Goal: Task Accomplishment & Management: Complete application form

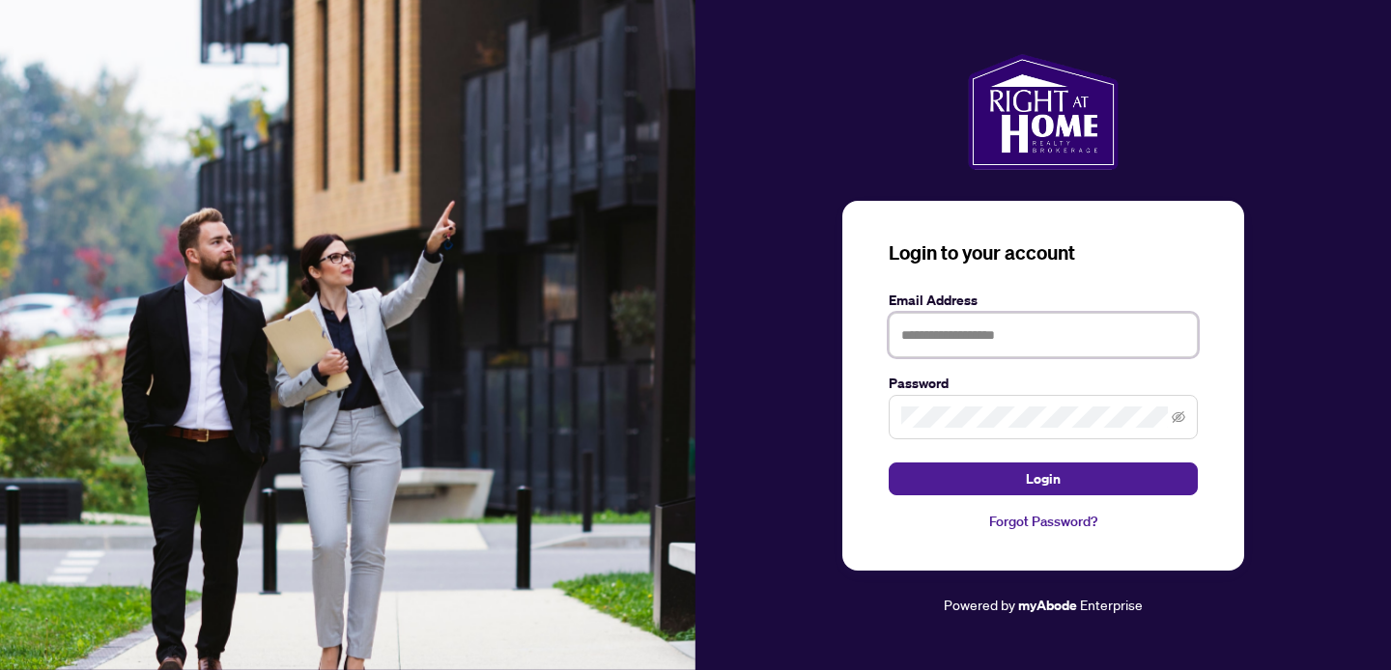
type input "**********"
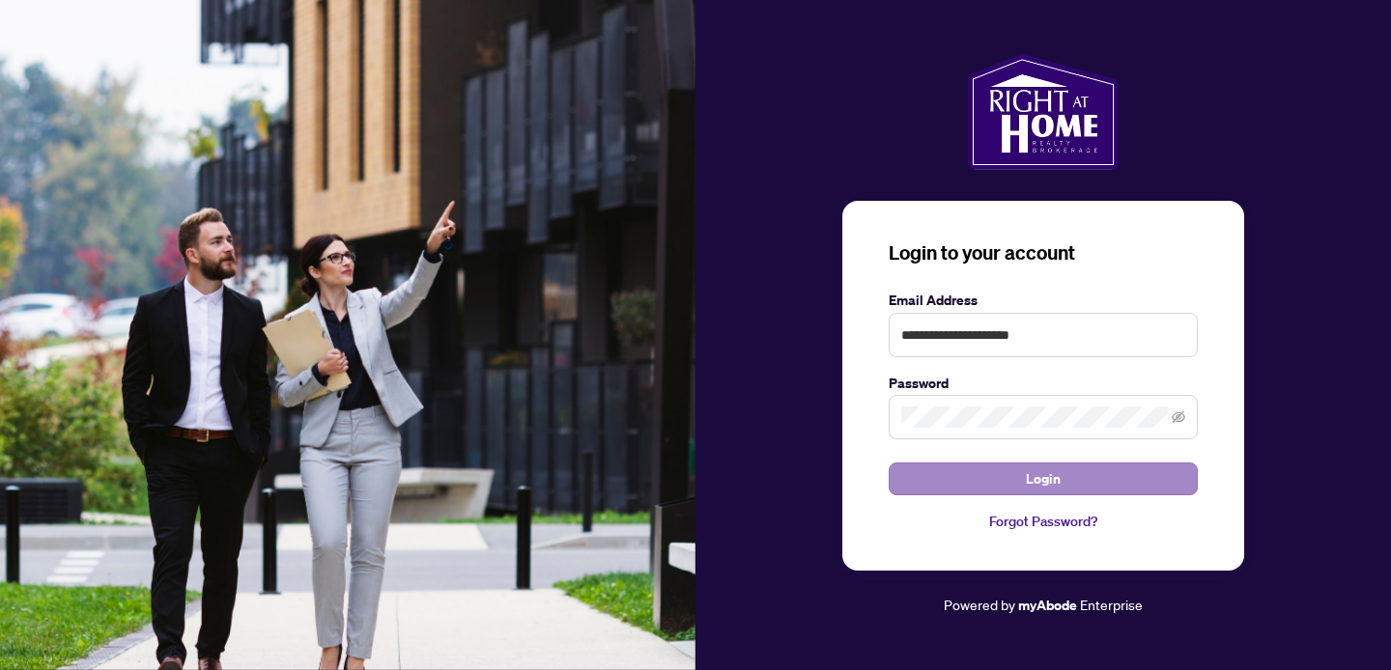
click at [994, 476] on button "Login" at bounding box center [1043, 479] width 309 height 33
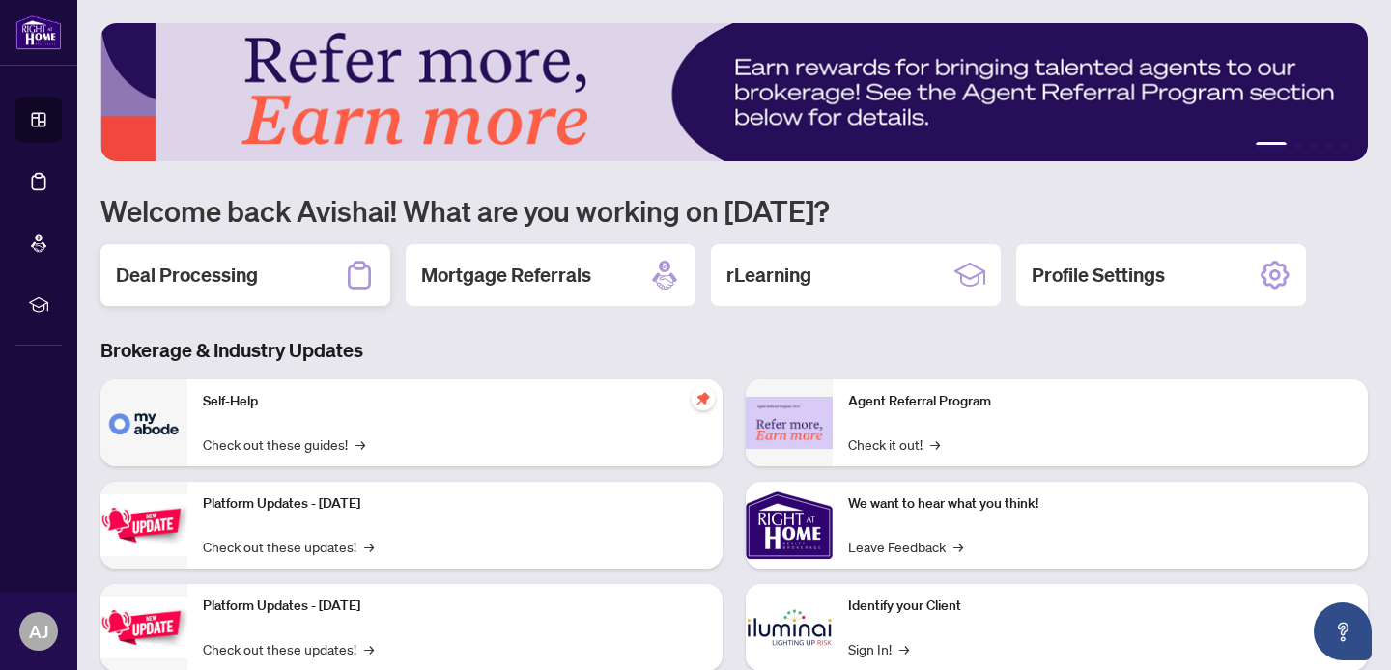
click at [219, 281] on h2 "Deal Processing" at bounding box center [187, 275] width 142 height 27
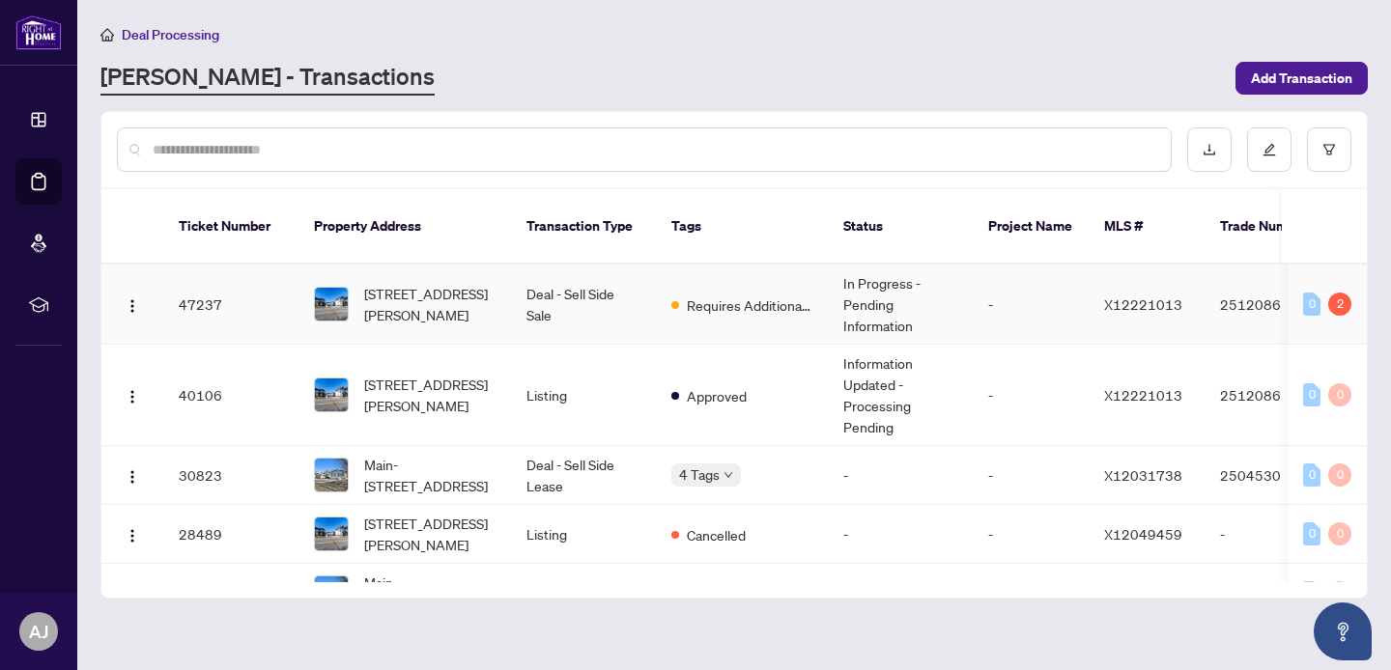
click at [607, 293] on td "Deal - Sell Side Sale" at bounding box center [583, 305] width 145 height 80
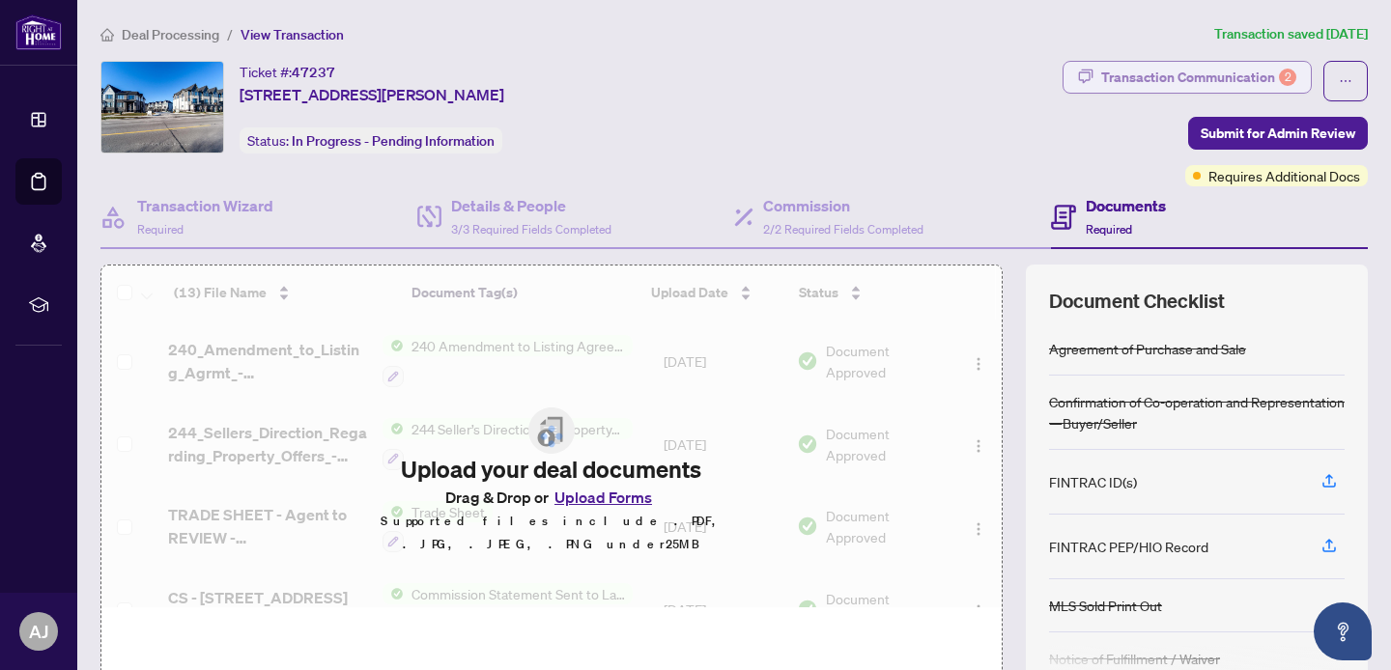
click at [1202, 73] on div "Transaction Communication 2" at bounding box center [1198, 77] width 195 height 31
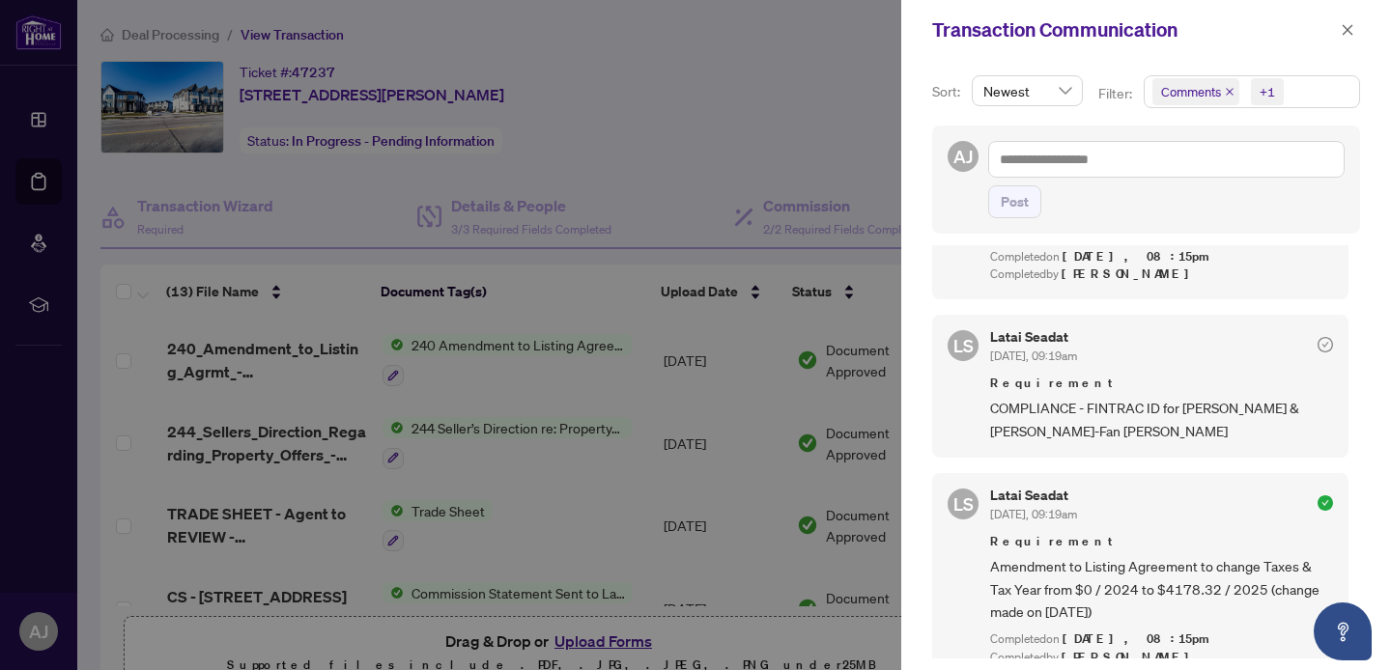
scroll to position [133, 0]
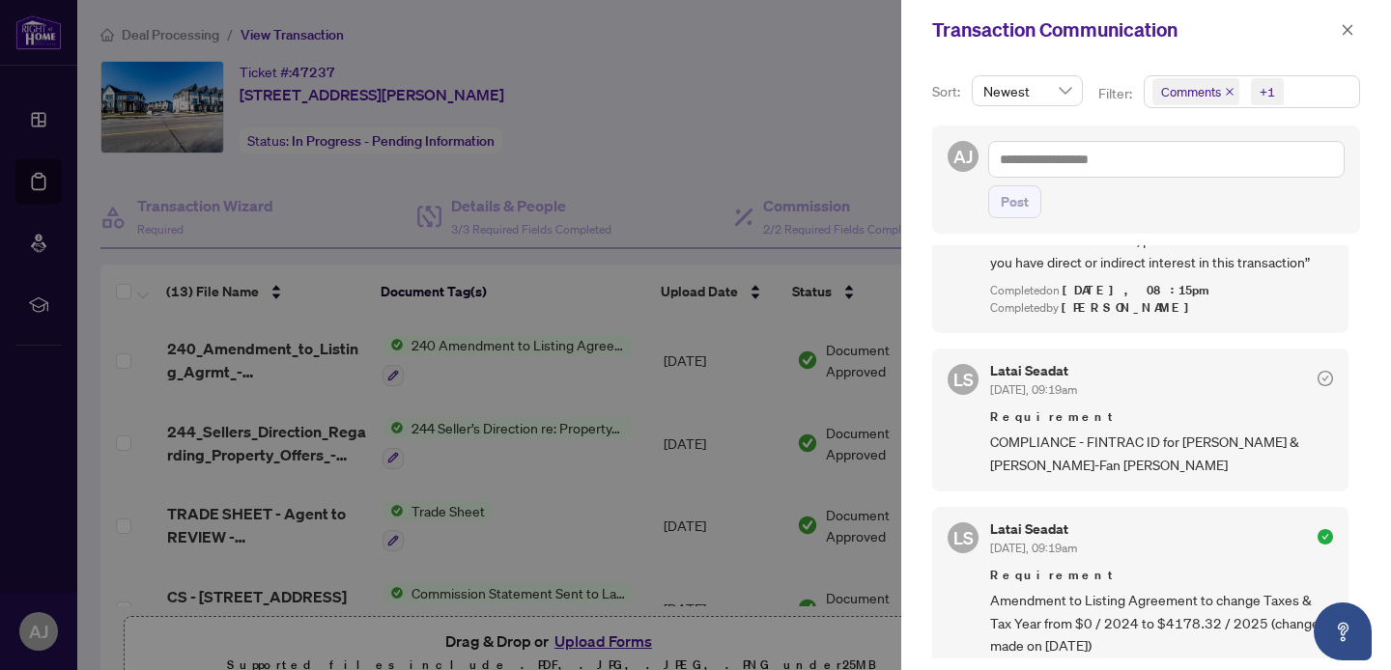
click at [839, 75] on div at bounding box center [695, 335] width 1391 height 670
click at [1345, 30] on icon "close" at bounding box center [1348, 30] width 14 height 14
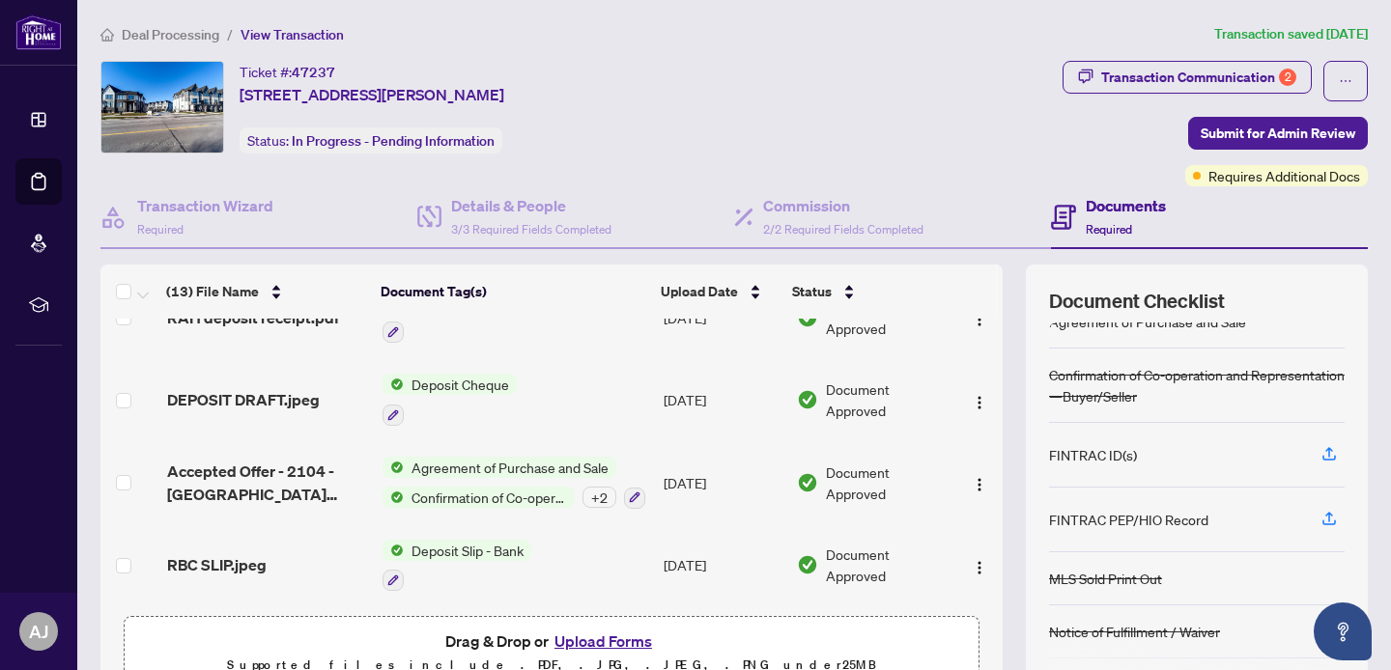
scroll to position [0, 0]
click at [1155, 77] on div "Transaction Communication 2" at bounding box center [1198, 77] width 195 height 31
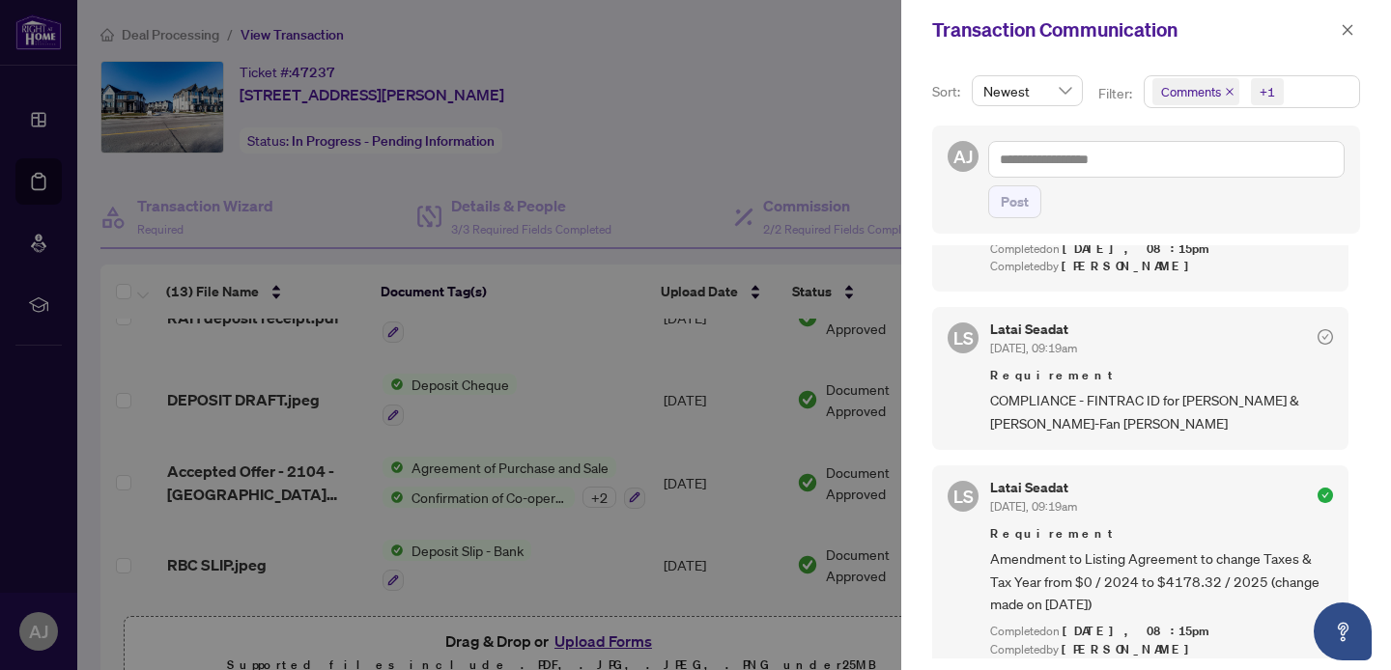
scroll to position [177, 0]
click at [731, 77] on div at bounding box center [695, 335] width 1391 height 670
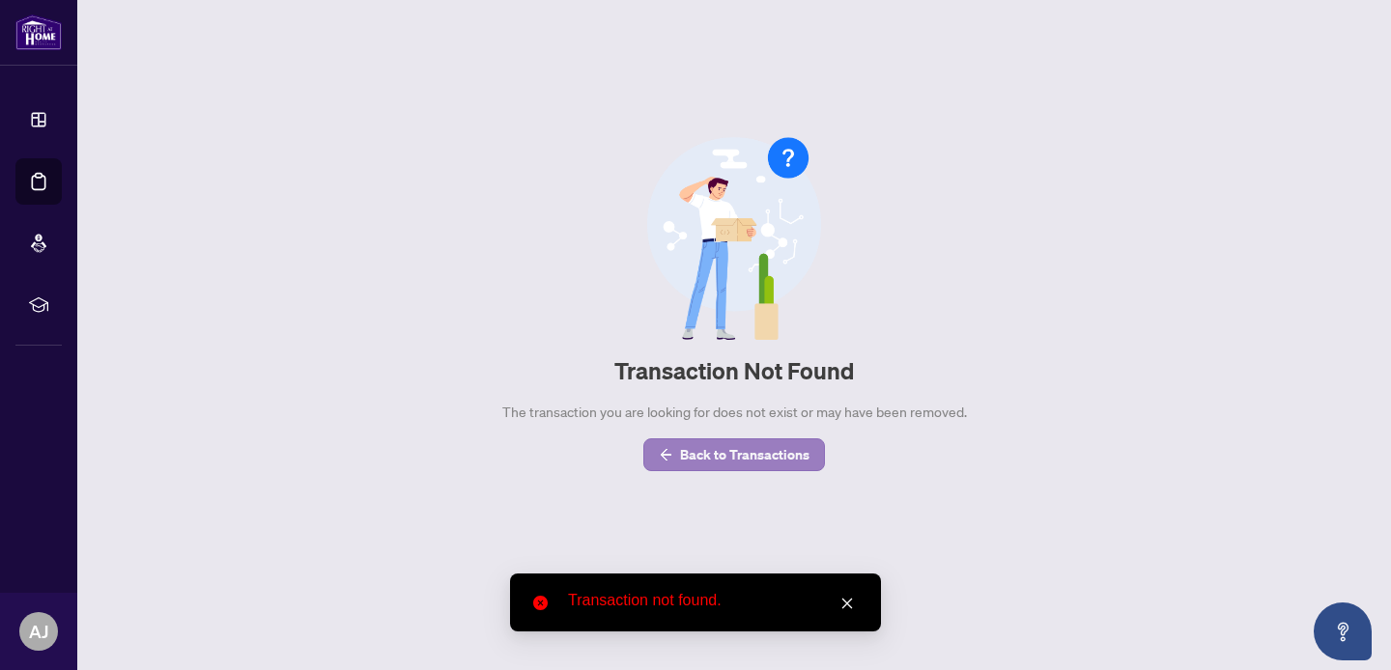
click at [720, 461] on span "Back to Transactions" at bounding box center [744, 454] width 129 height 31
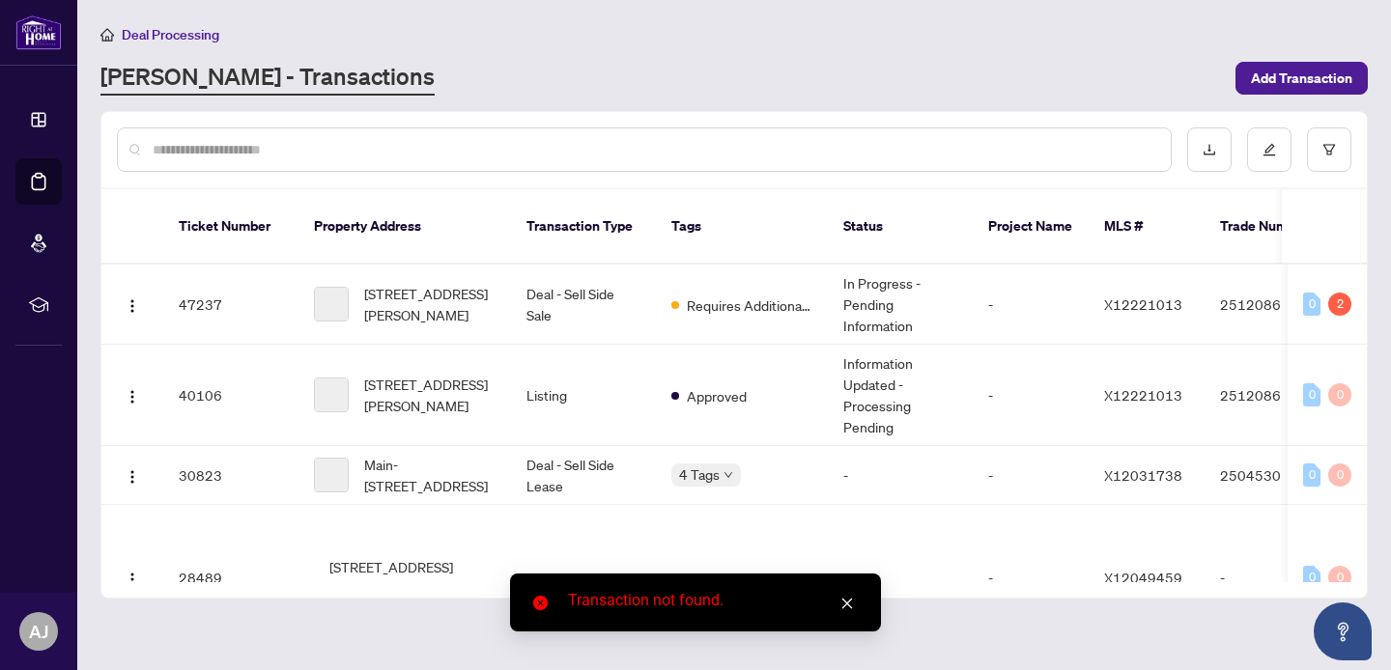
click at [752, 295] on span "Requires Additional Docs" at bounding box center [750, 305] width 126 height 21
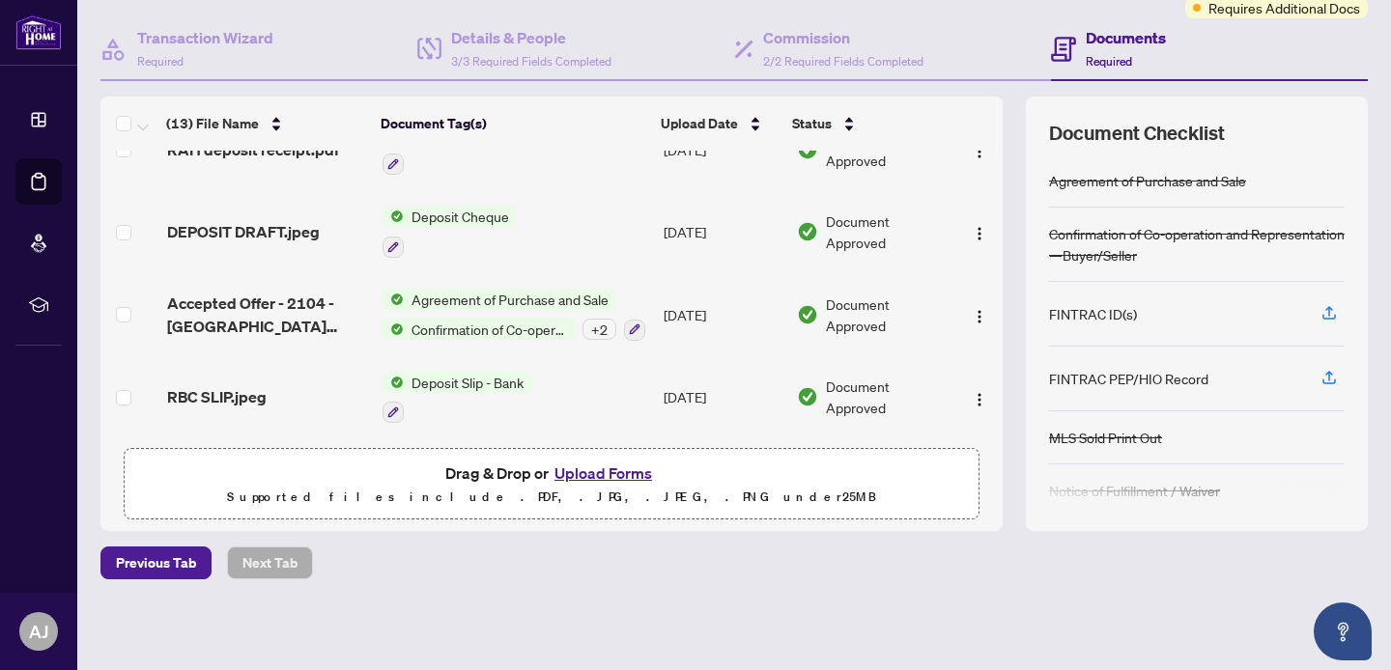
scroll to position [167, 0]
click at [614, 474] on button "Upload Forms" at bounding box center [603, 474] width 109 height 25
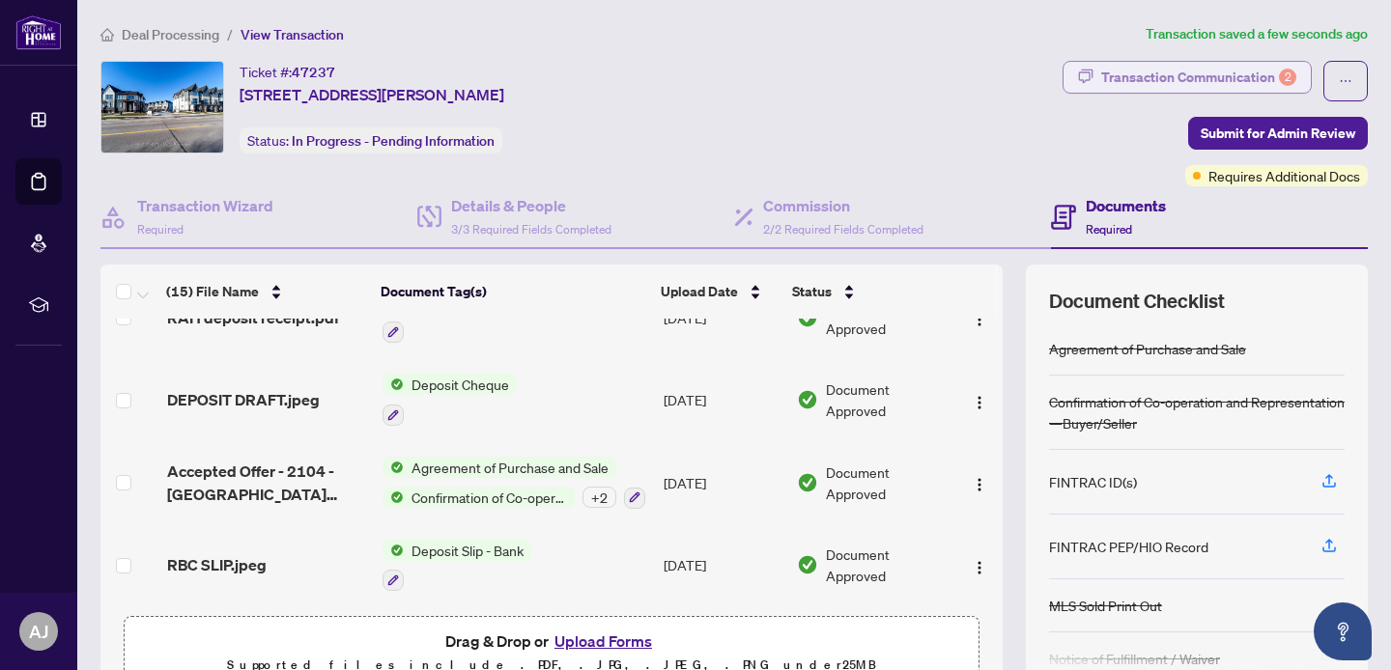
scroll to position [0, 0]
click at [1162, 76] on div "Transaction Communication 2" at bounding box center [1198, 77] width 195 height 31
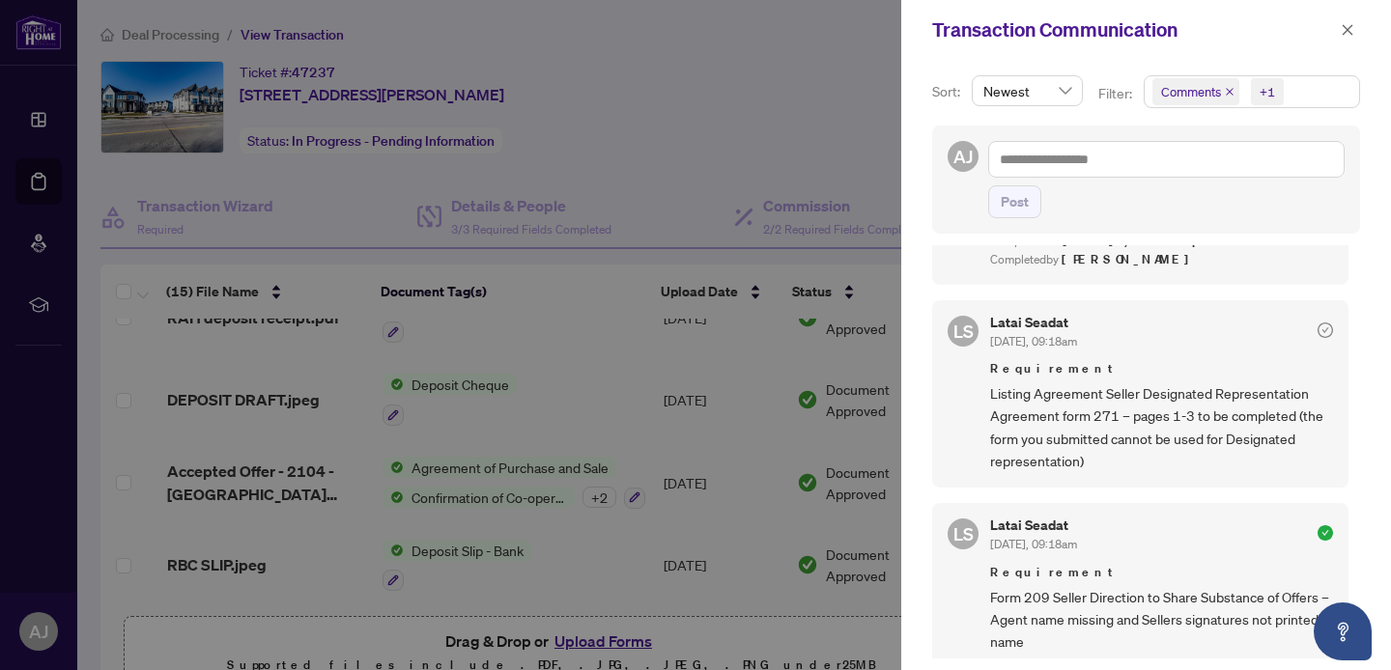
scroll to position [564, 0]
click at [779, 78] on div at bounding box center [695, 335] width 1391 height 670
click at [772, 76] on div at bounding box center [695, 335] width 1391 height 670
click at [1347, 26] on icon "close" at bounding box center [1348, 30] width 14 height 14
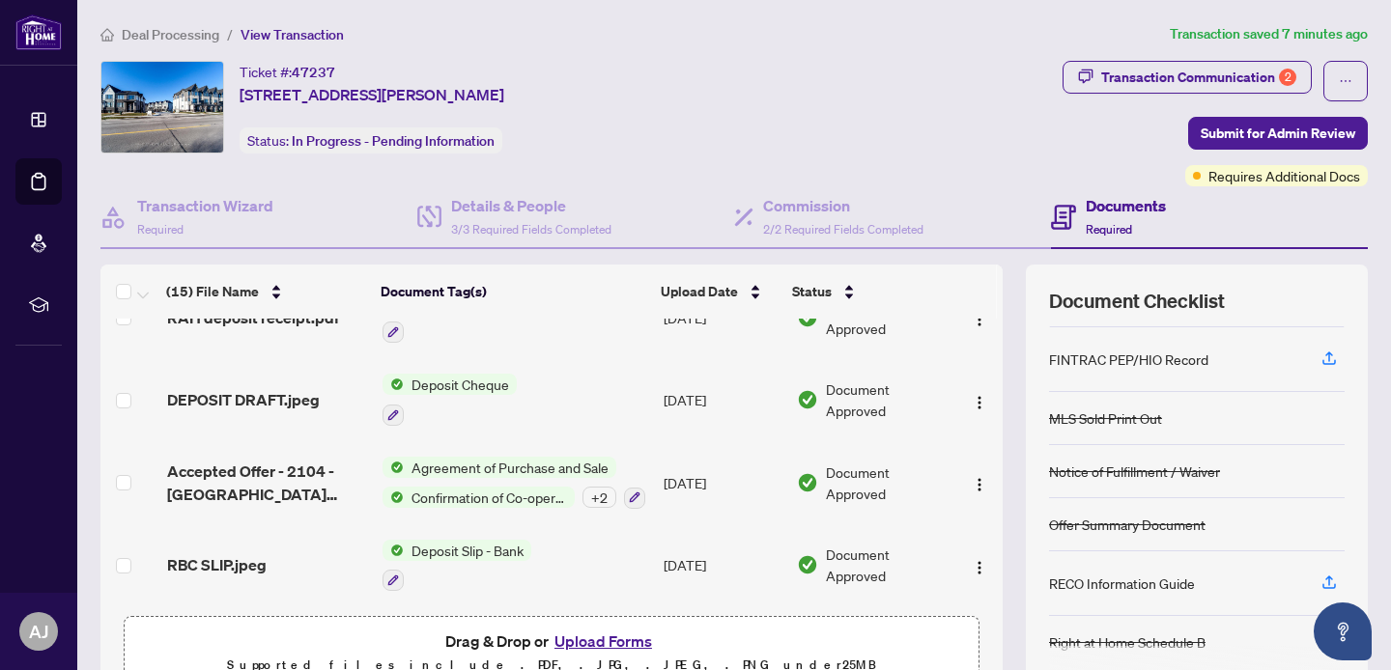
scroll to position [187, 0]
click at [1209, 87] on div "Transaction Communication 2" at bounding box center [1198, 77] width 195 height 31
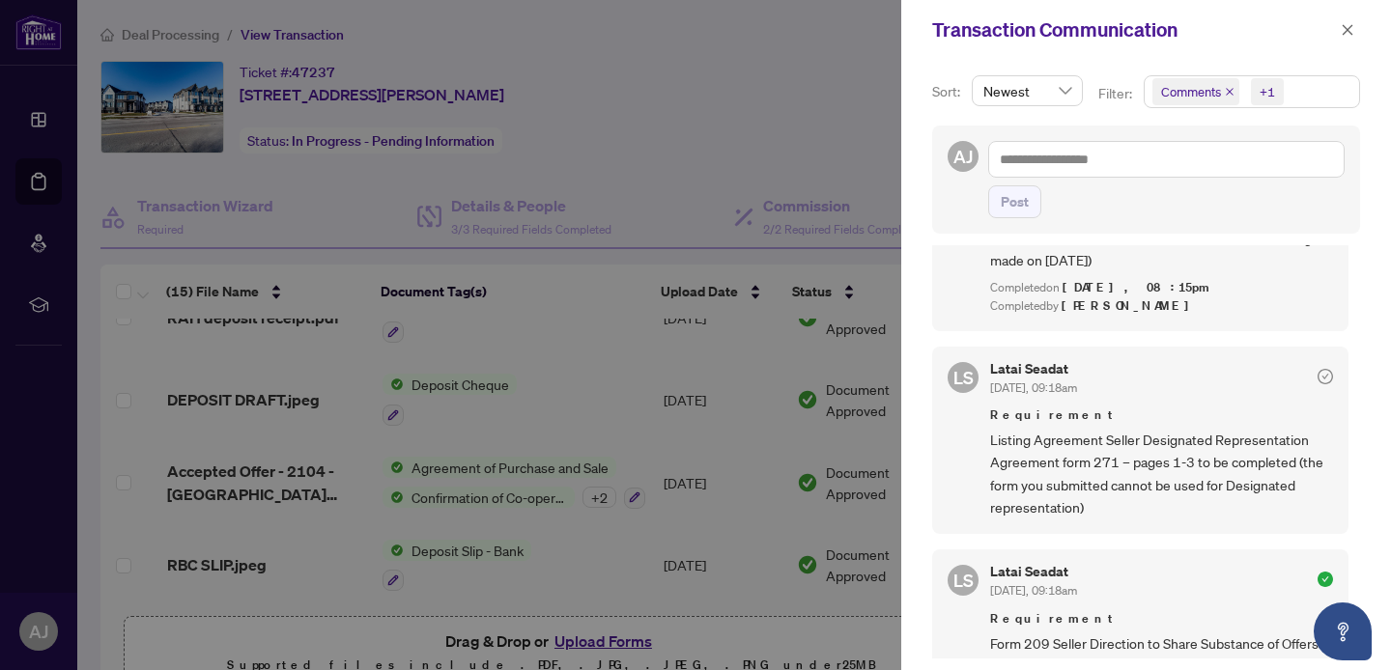
scroll to position [532, 0]
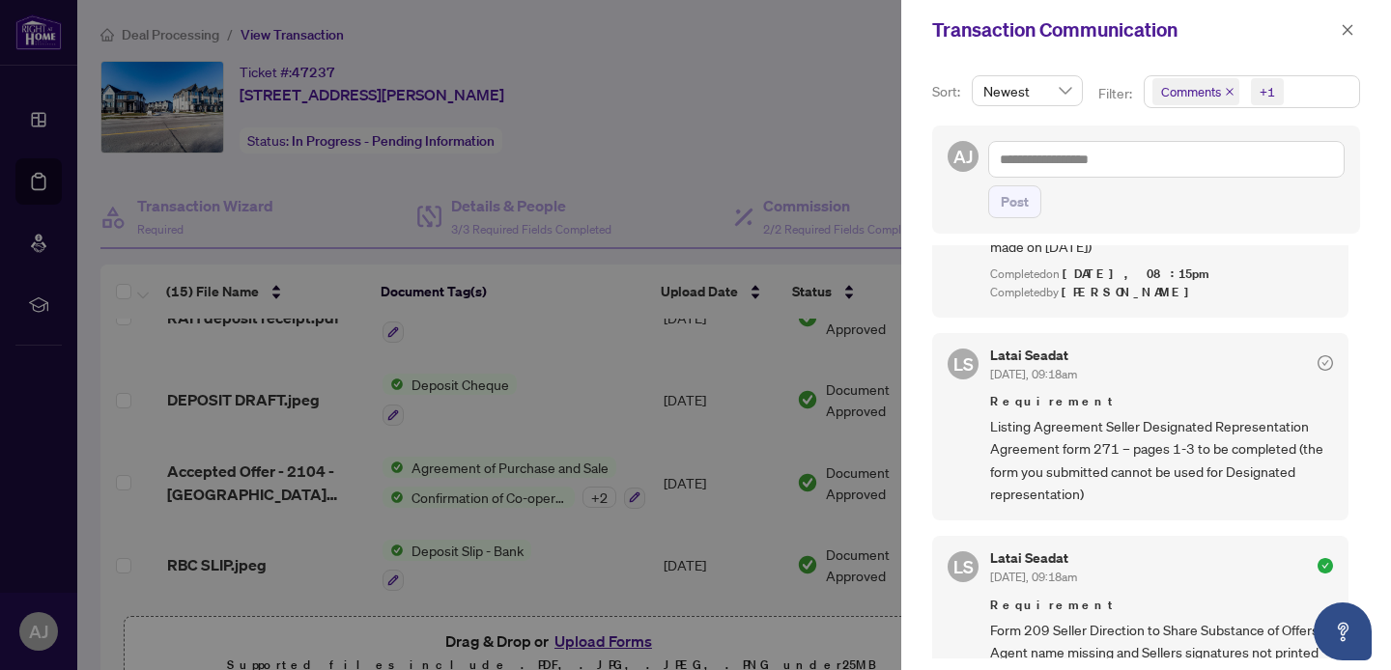
click at [735, 114] on div at bounding box center [695, 335] width 1391 height 670
click at [1355, 34] on button "button" at bounding box center [1347, 29] width 25 height 23
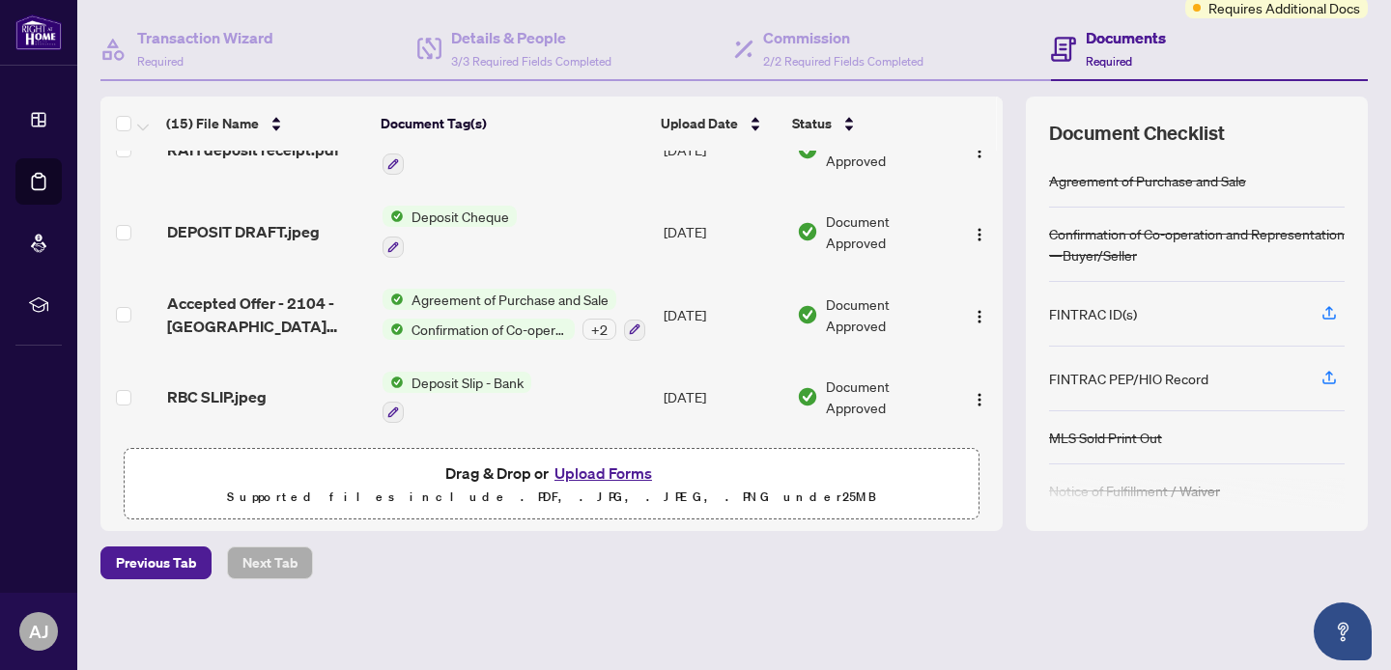
scroll to position [167, 0]
click at [597, 479] on button "Upload Forms" at bounding box center [603, 474] width 109 height 25
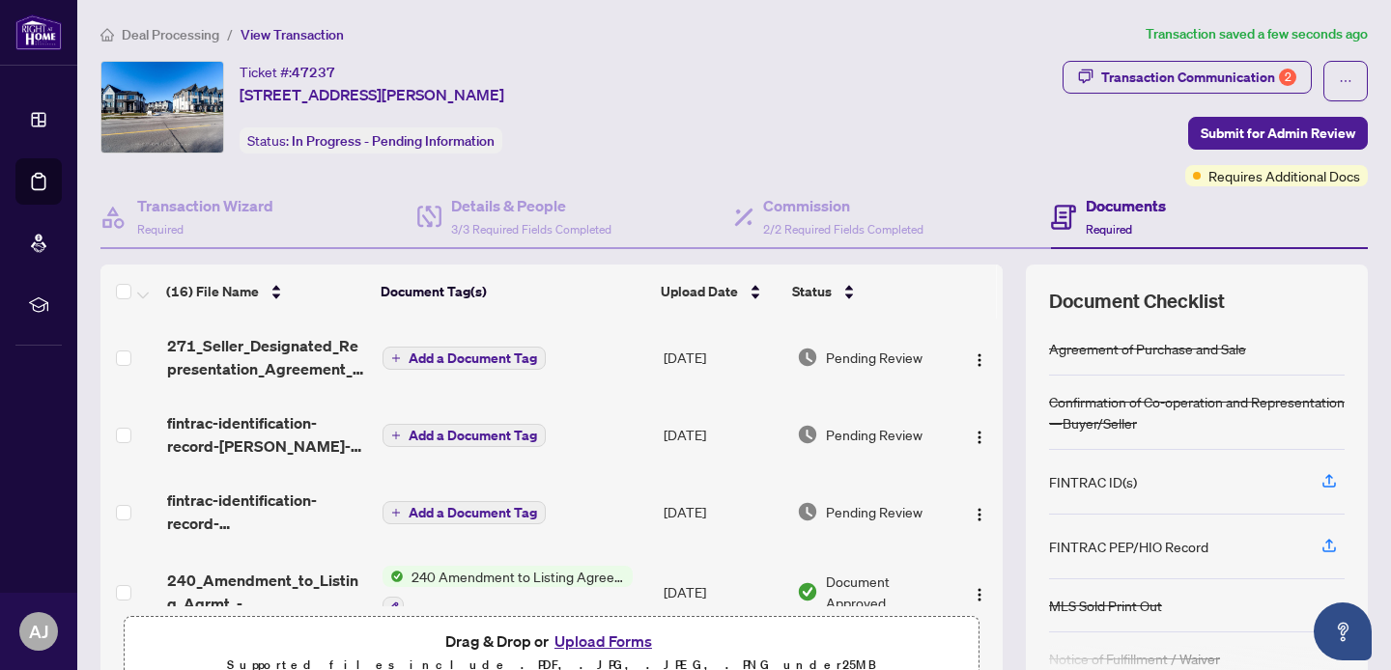
scroll to position [0, 0]
click at [1321, 122] on span "Submit for Admin Review" at bounding box center [1278, 133] width 155 height 31
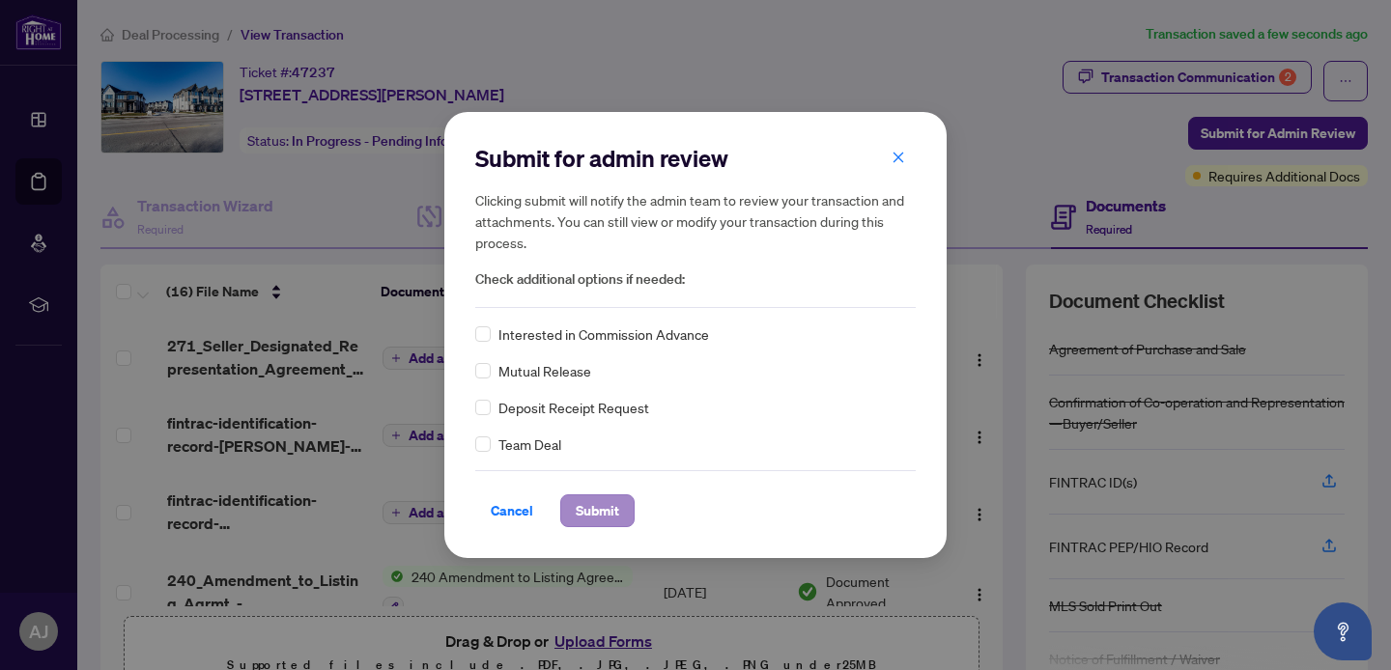
click at [603, 522] on span "Submit" at bounding box center [597, 511] width 43 height 31
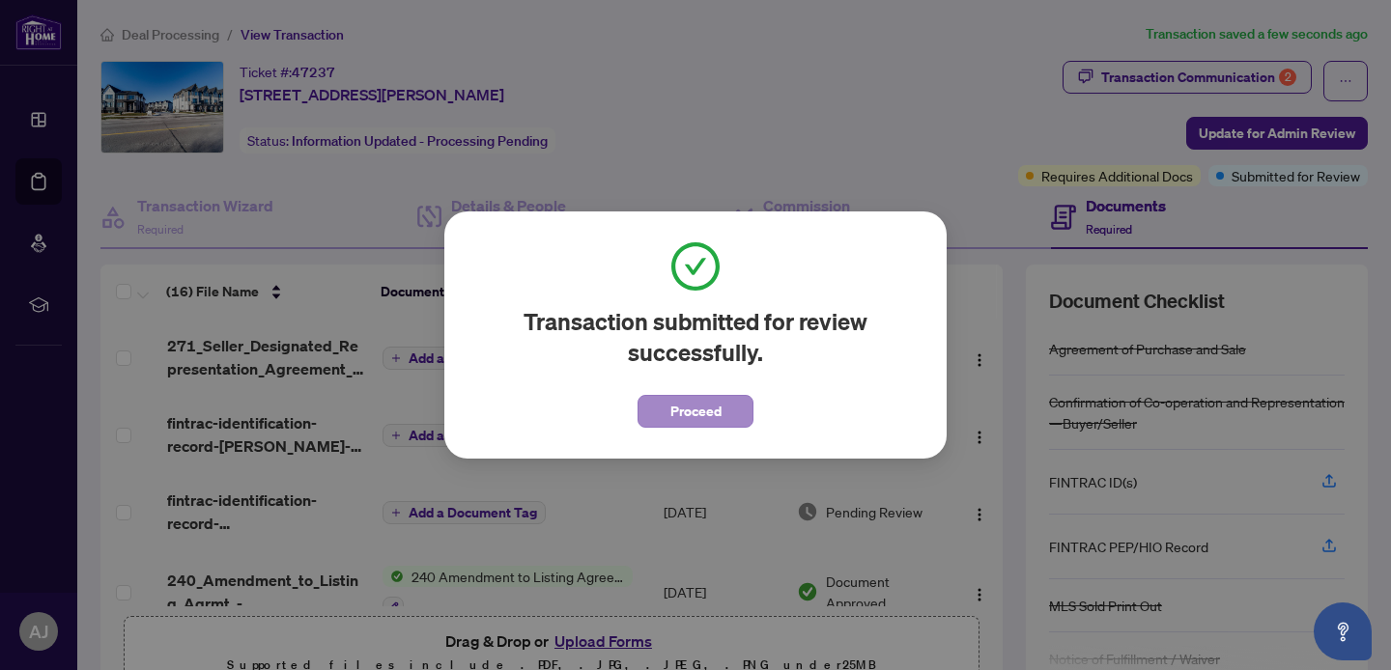
click at [695, 417] on span "Proceed" at bounding box center [695, 411] width 51 height 31
